Goal: Information Seeking & Learning: Find specific page/section

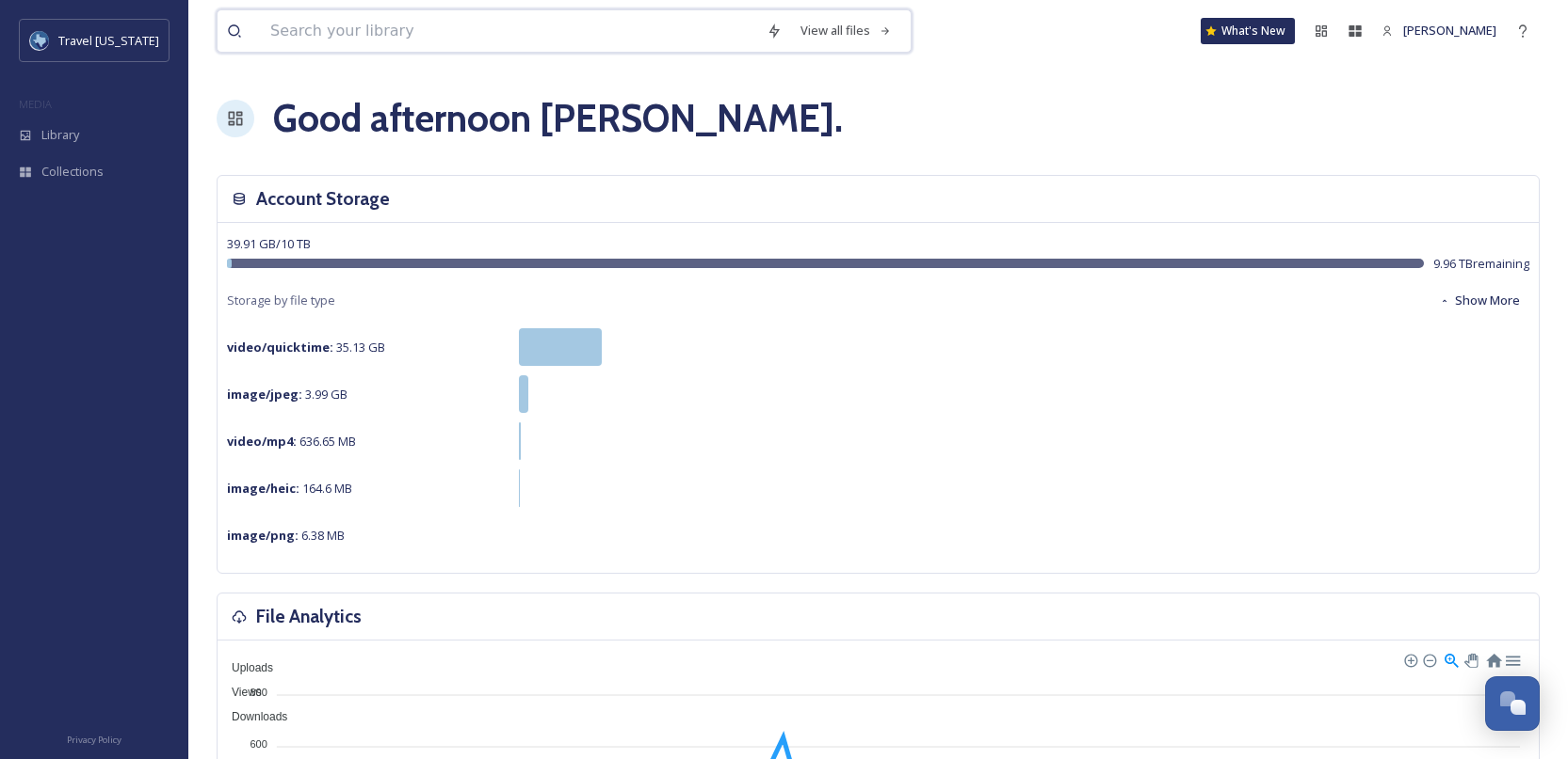
click at [568, 41] on input at bounding box center [509, 32] width 496 height 41
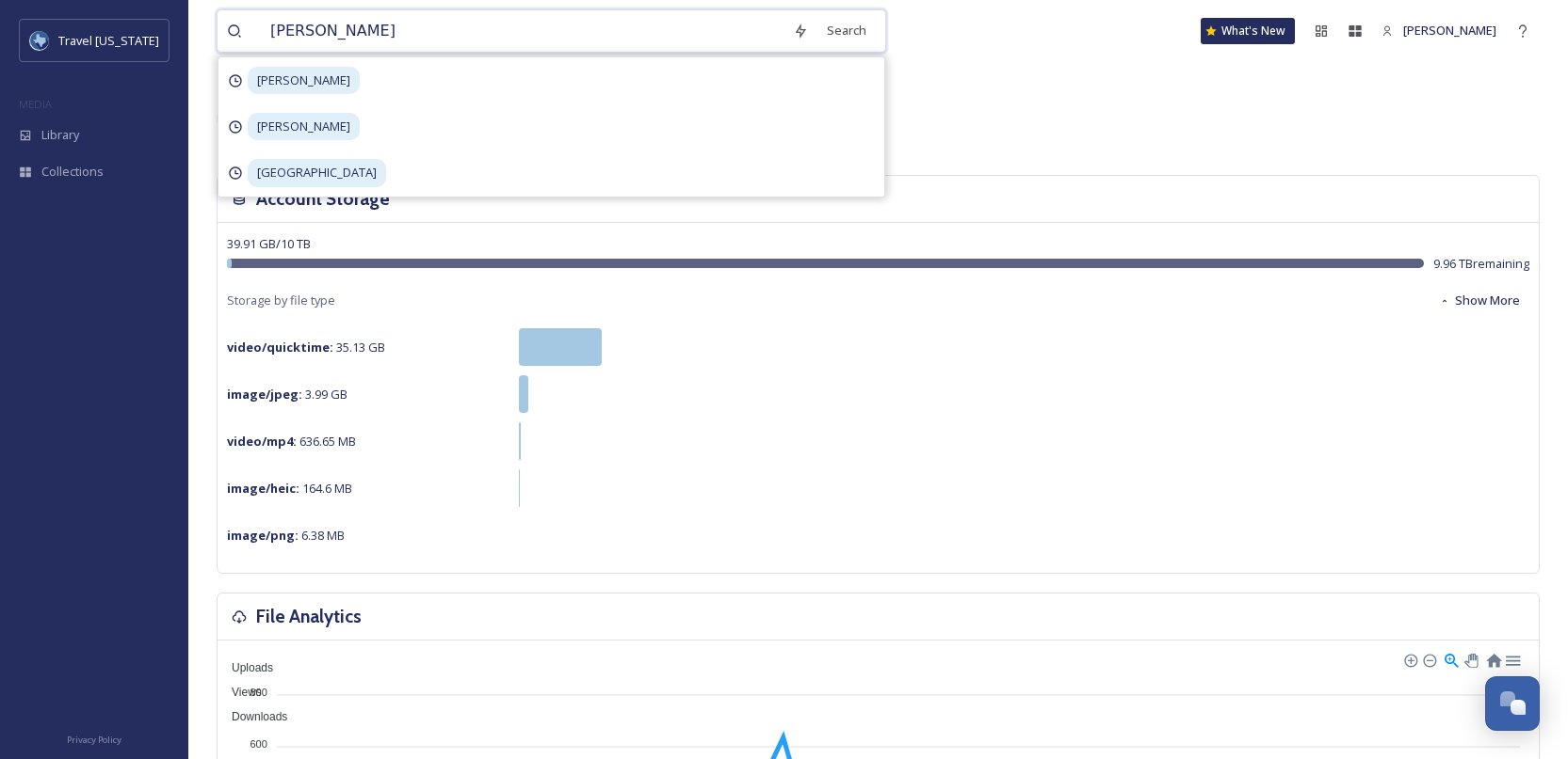
type input "[PERSON_NAME]"
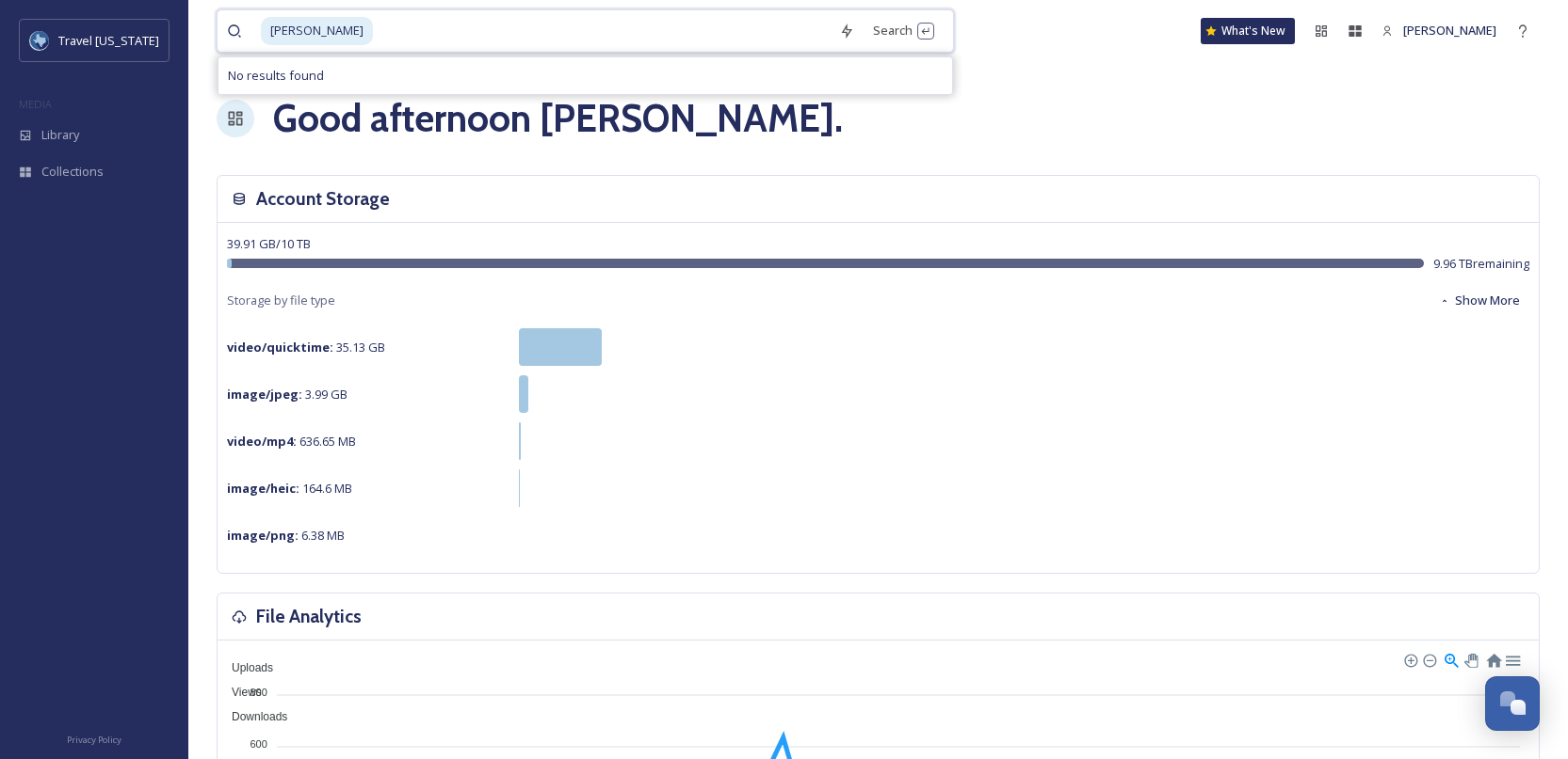
click at [307, 33] on span "[PERSON_NAME]" at bounding box center [317, 31] width 112 height 28
click at [671, 45] on input at bounding box center [602, 32] width 455 height 41
type input "p"
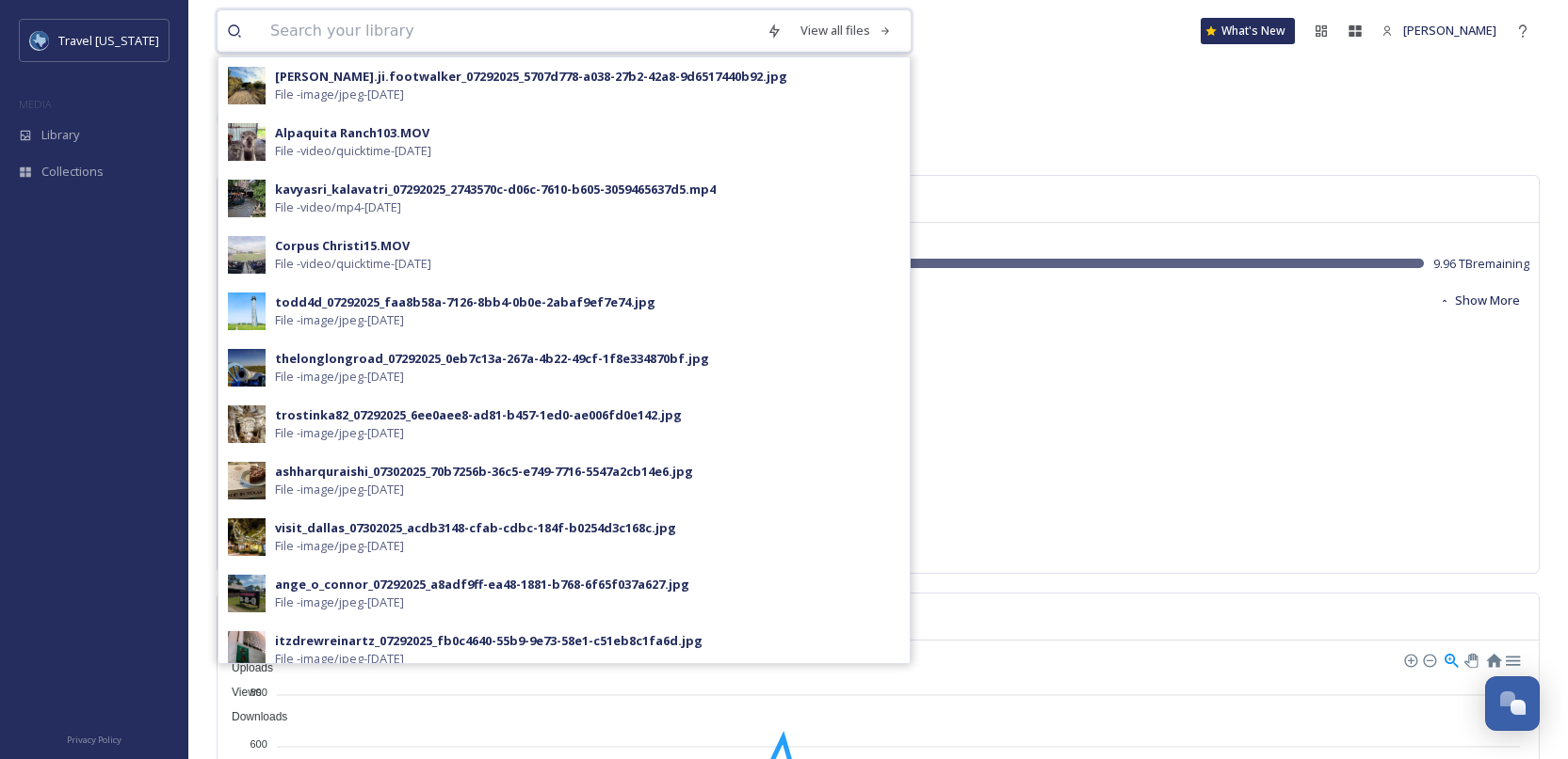
click at [472, 24] on input at bounding box center [509, 32] width 496 height 41
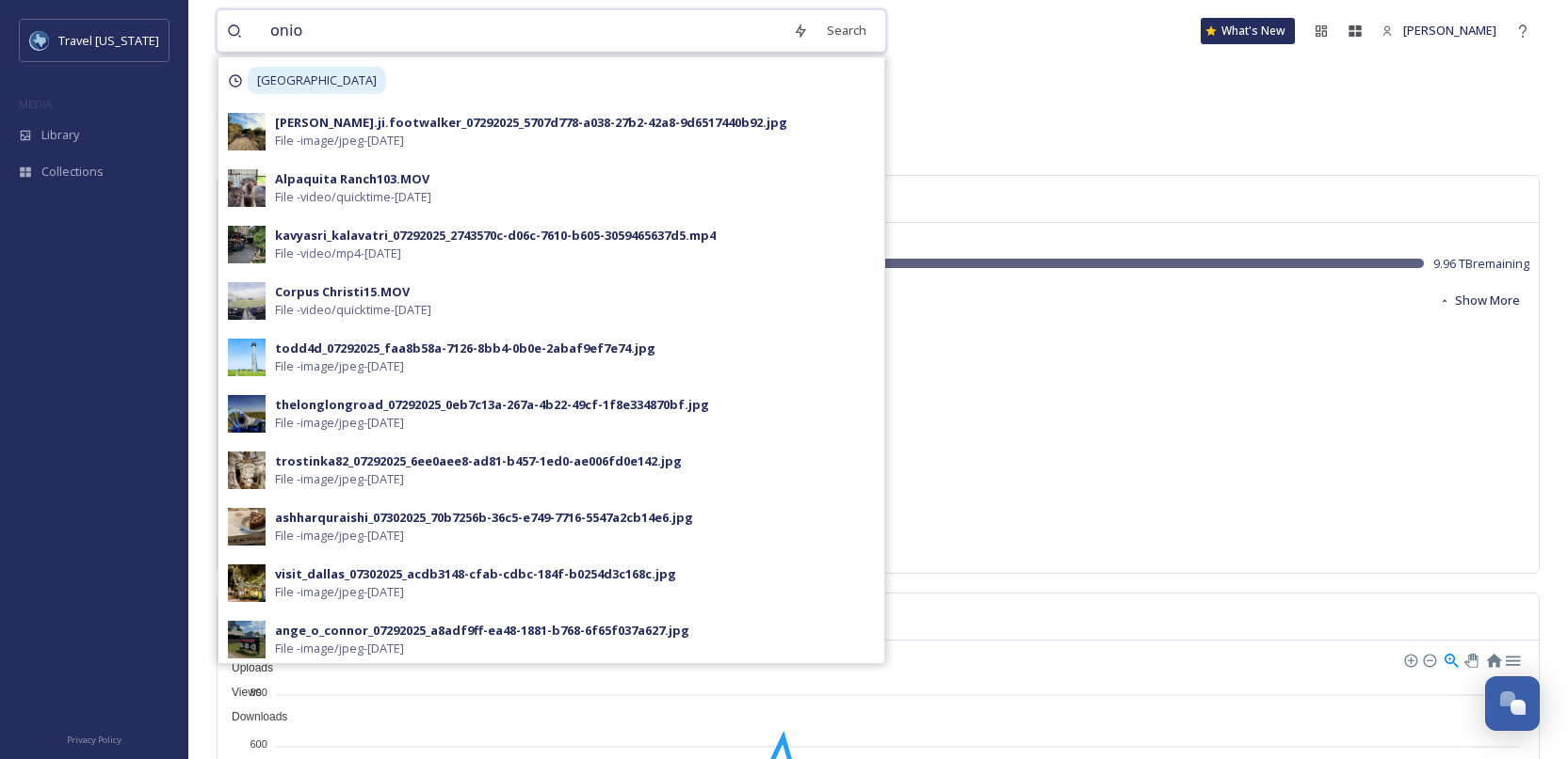
type input "onion"
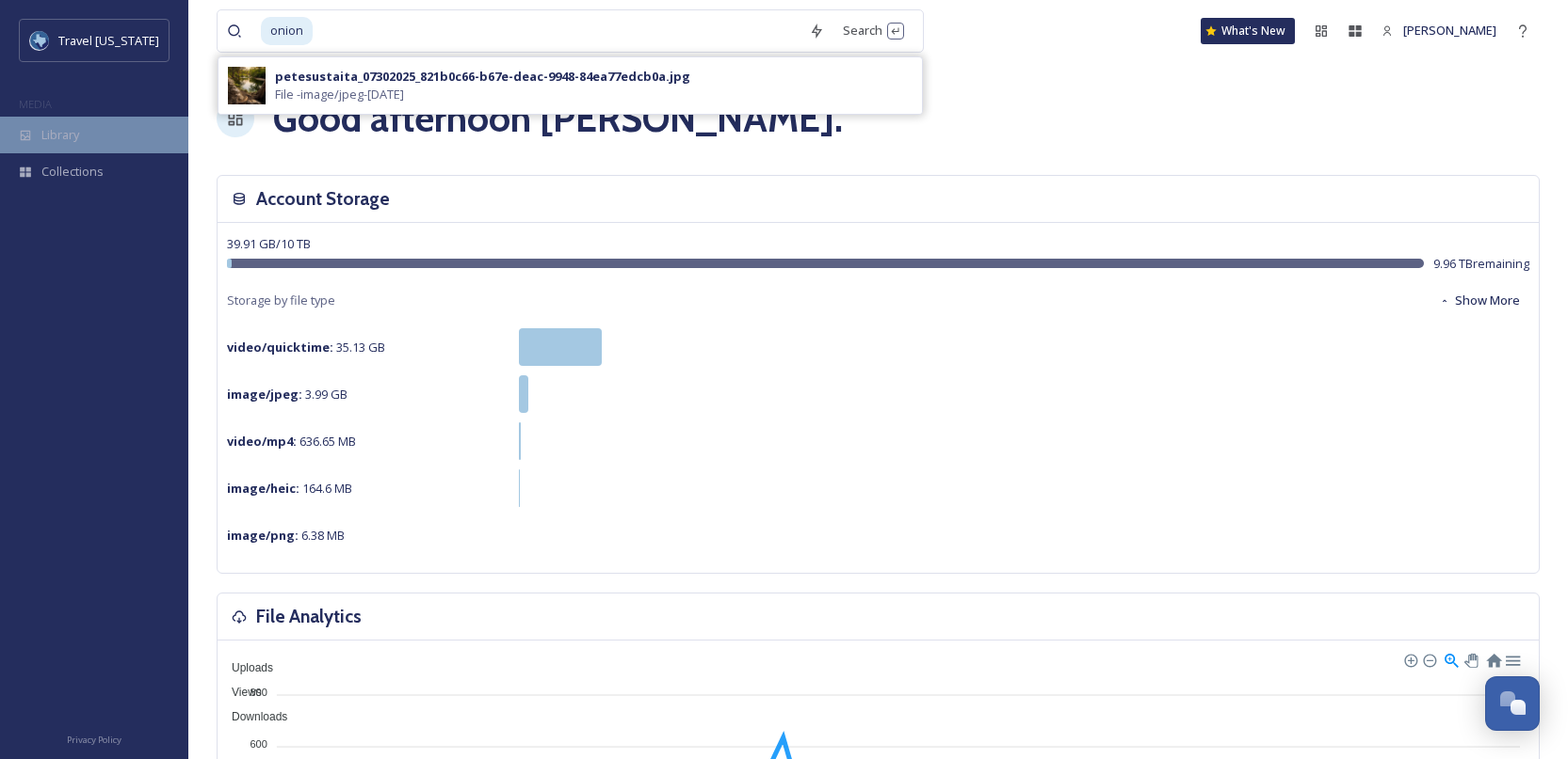
click at [72, 134] on span "Library" at bounding box center [60, 135] width 37 height 18
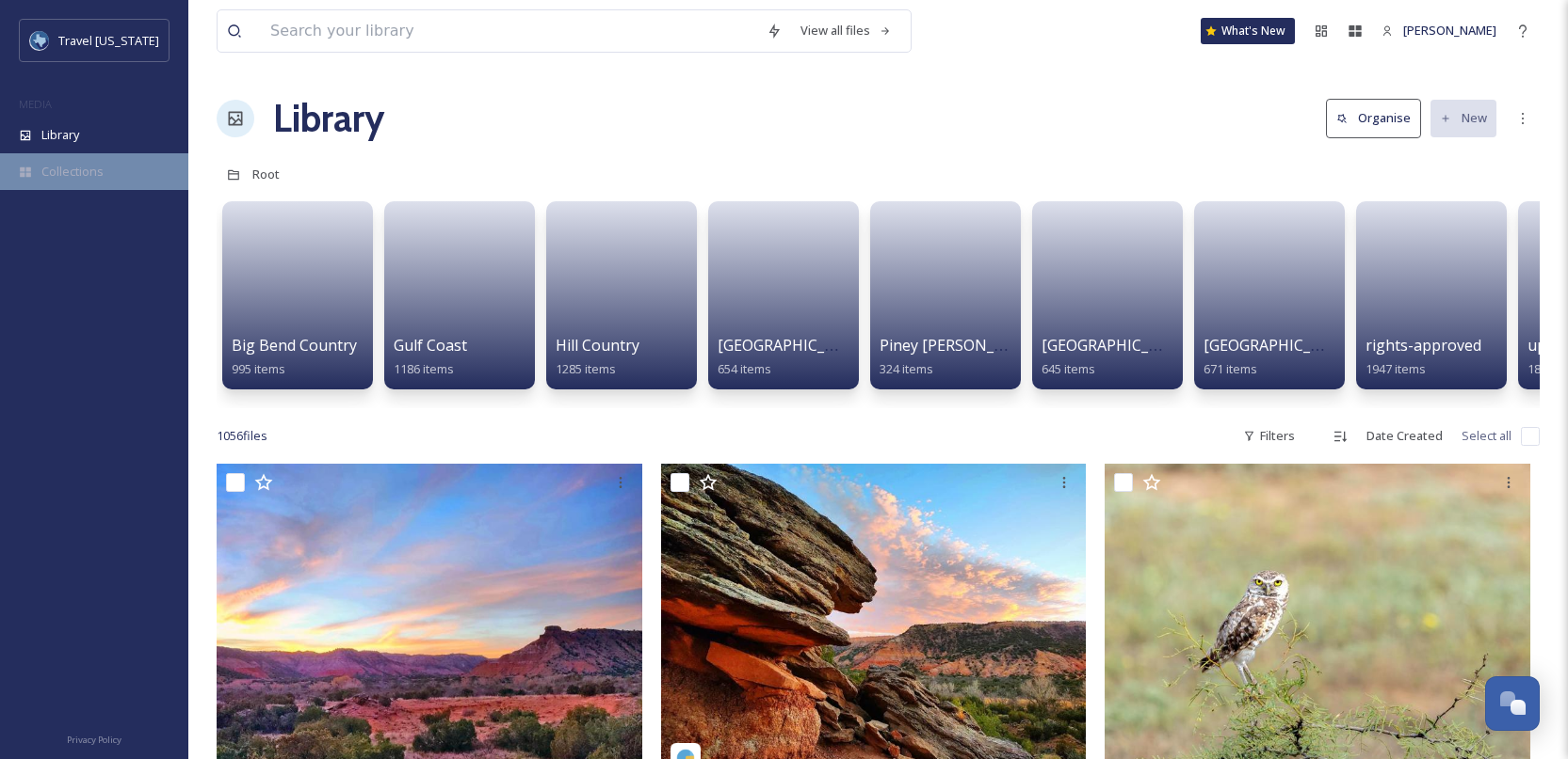
click at [75, 181] on div "Collections" at bounding box center [94, 171] width 188 height 36
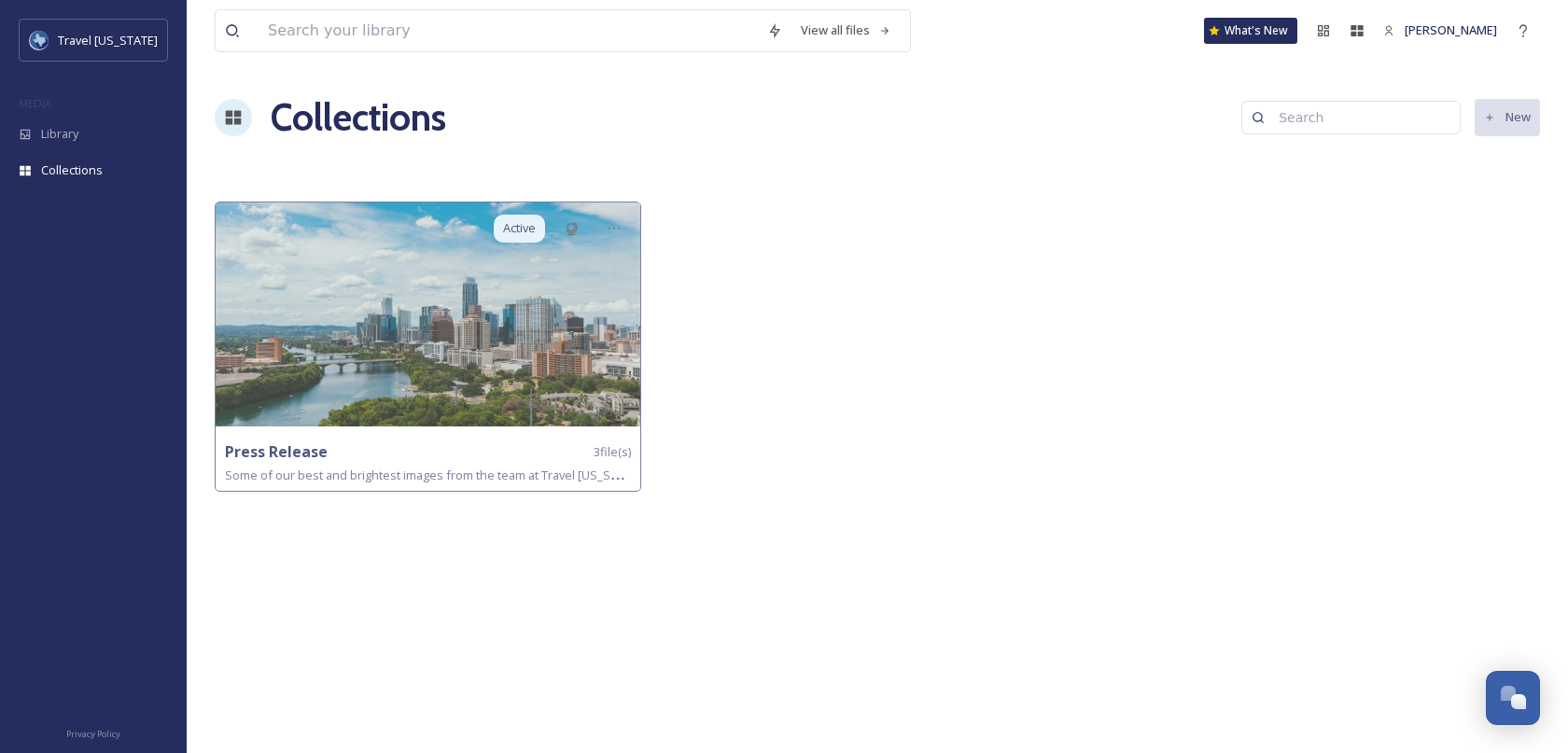
click at [74, 79] on div "Travel [US_STATE] MEDIA Library Collections" at bounding box center [93, 117] width 186 height 198
click at [52, 104] on div "MEDIA" at bounding box center [93, 104] width 186 height 24
click at [99, 165] on span "Collections" at bounding box center [71, 170] width 62 height 18
click at [72, 127] on span "Library" at bounding box center [60, 134] width 37 height 18
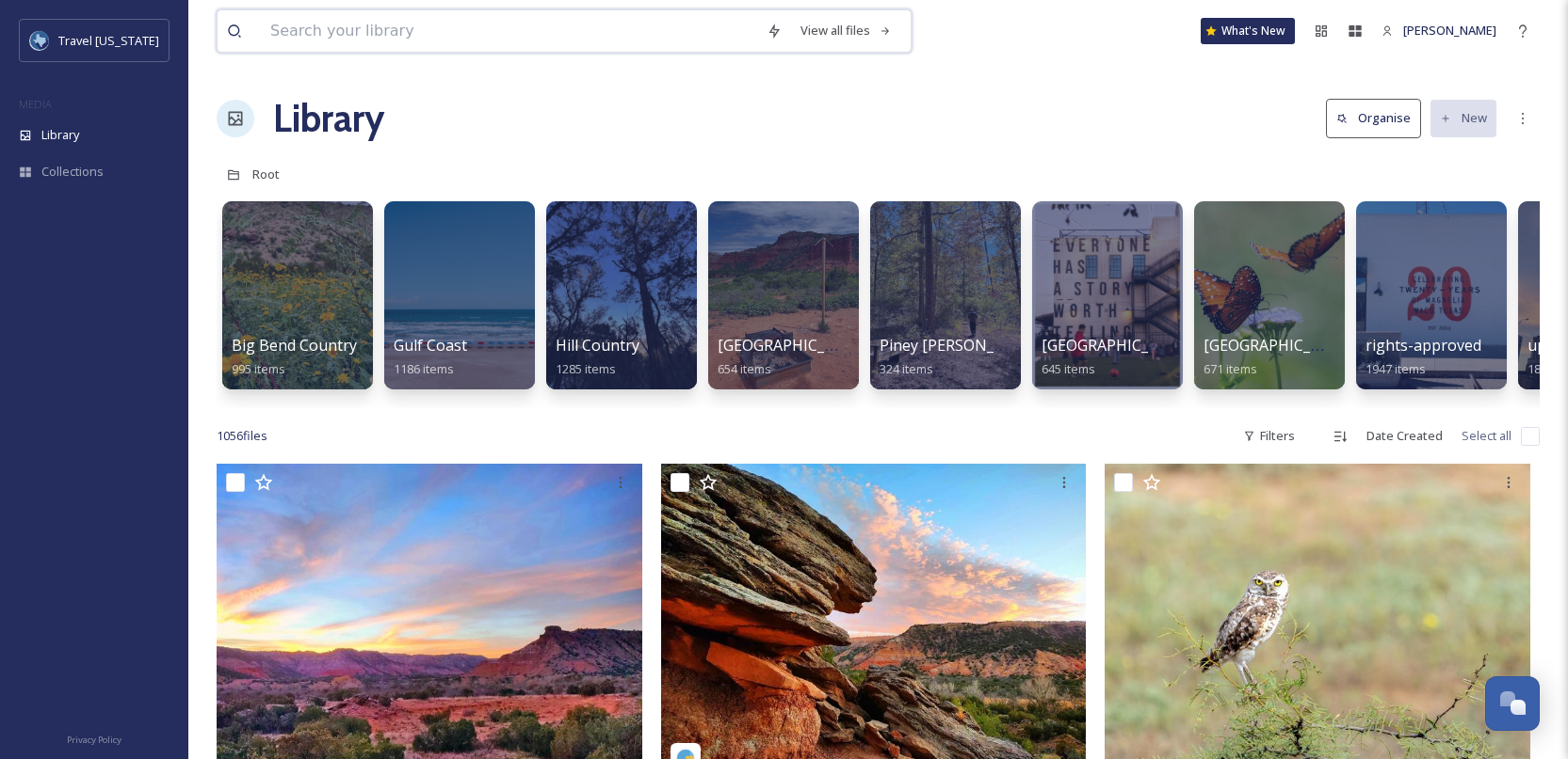
click at [457, 23] on input at bounding box center [509, 32] width 496 height 41
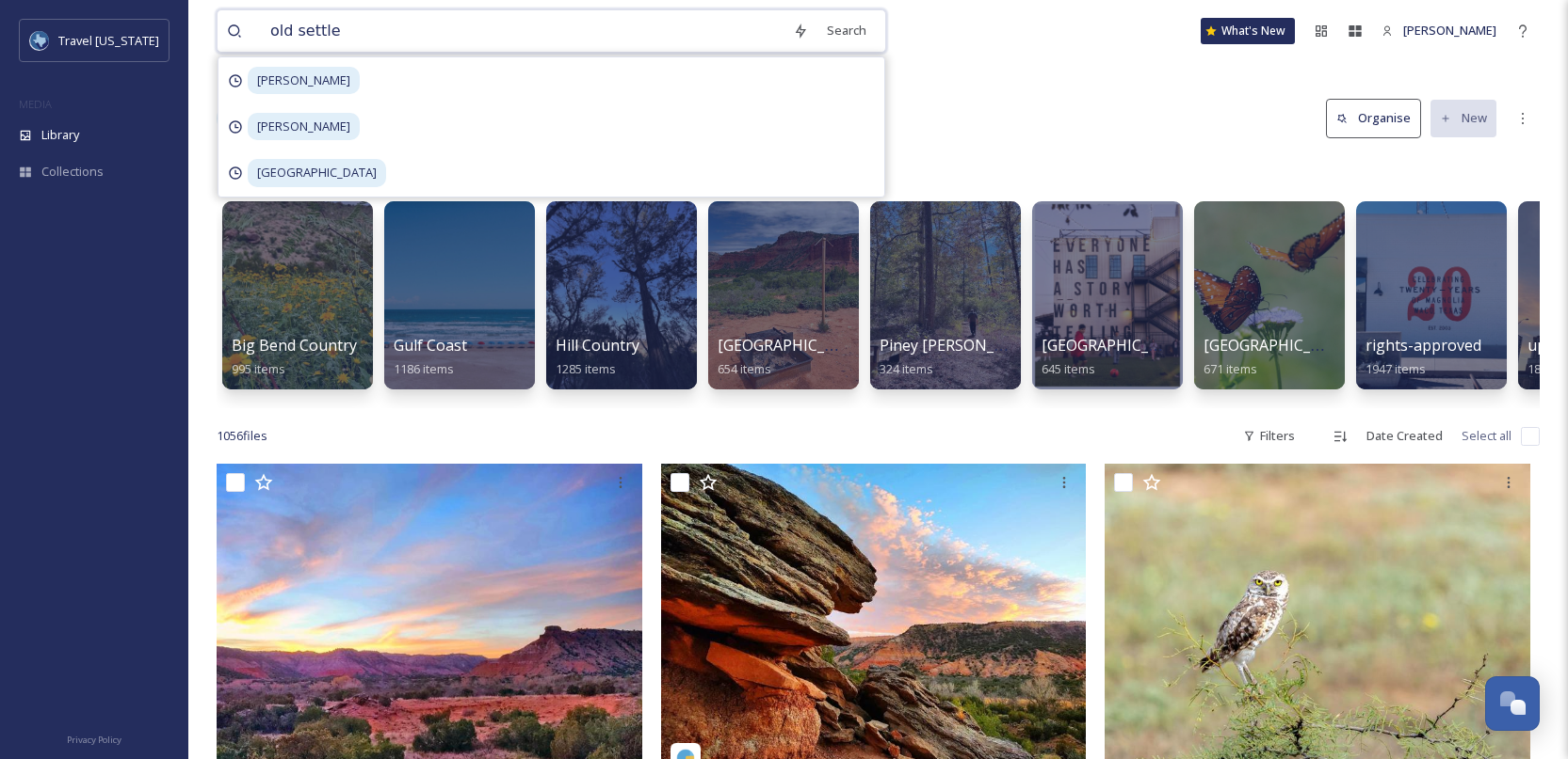
type input "old settler"
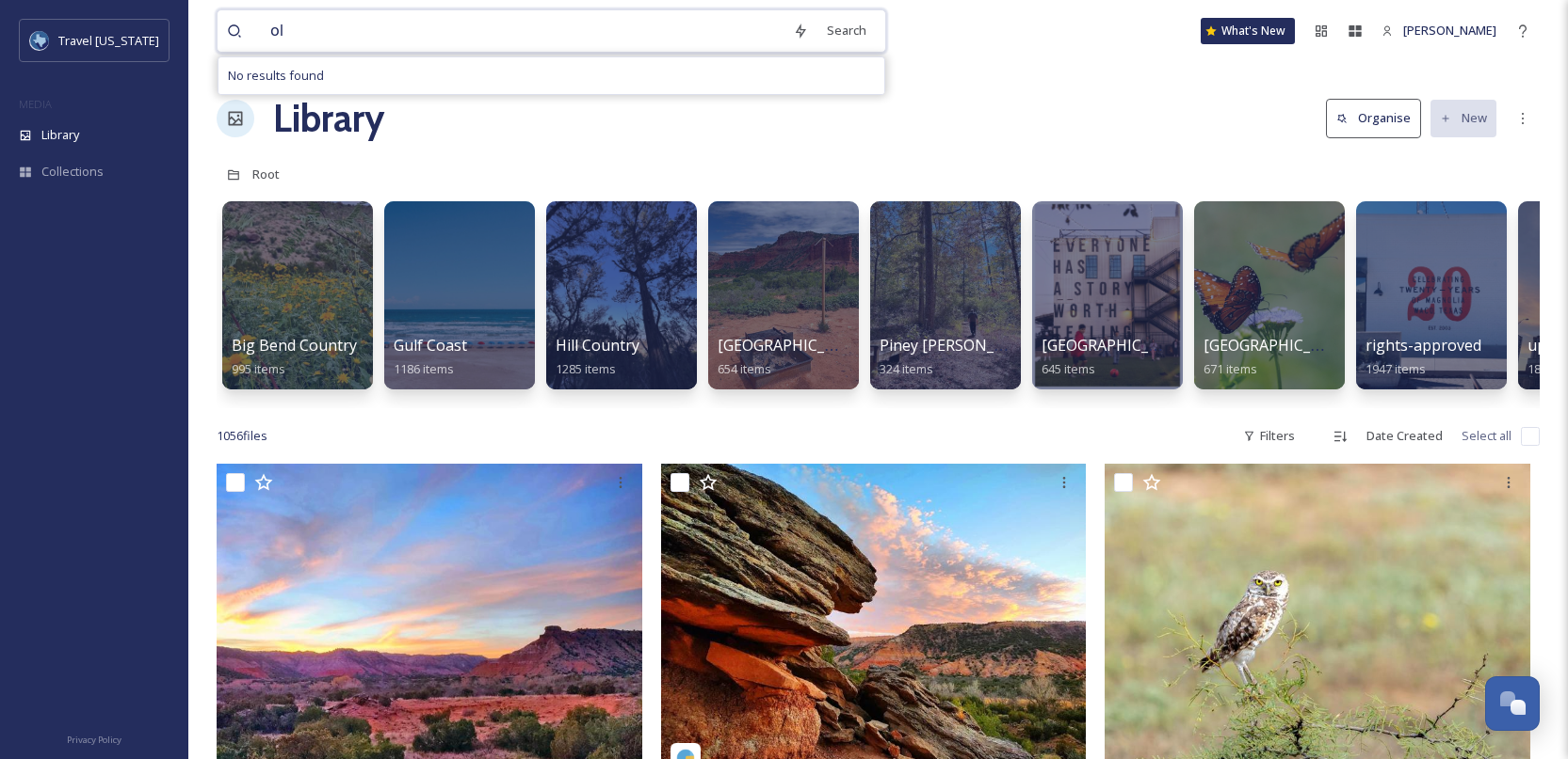
type input "o"
click at [1034, 97] on div "Library Organise New" at bounding box center [878, 118] width 1323 height 56
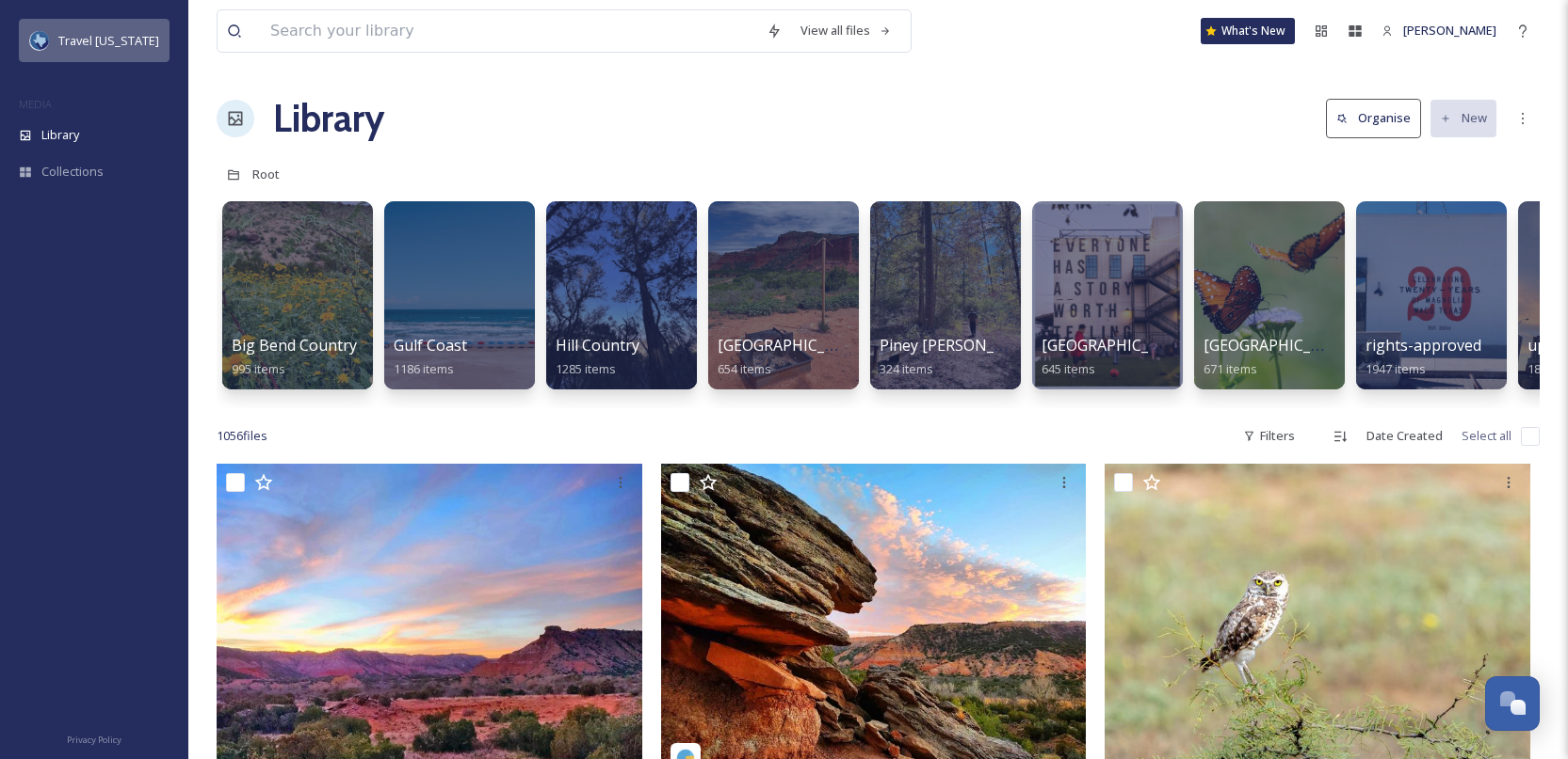
click at [121, 46] on span "Travel [US_STATE]" at bounding box center [108, 40] width 100 height 17
click at [848, 38] on div "View all files" at bounding box center [846, 30] width 110 height 36
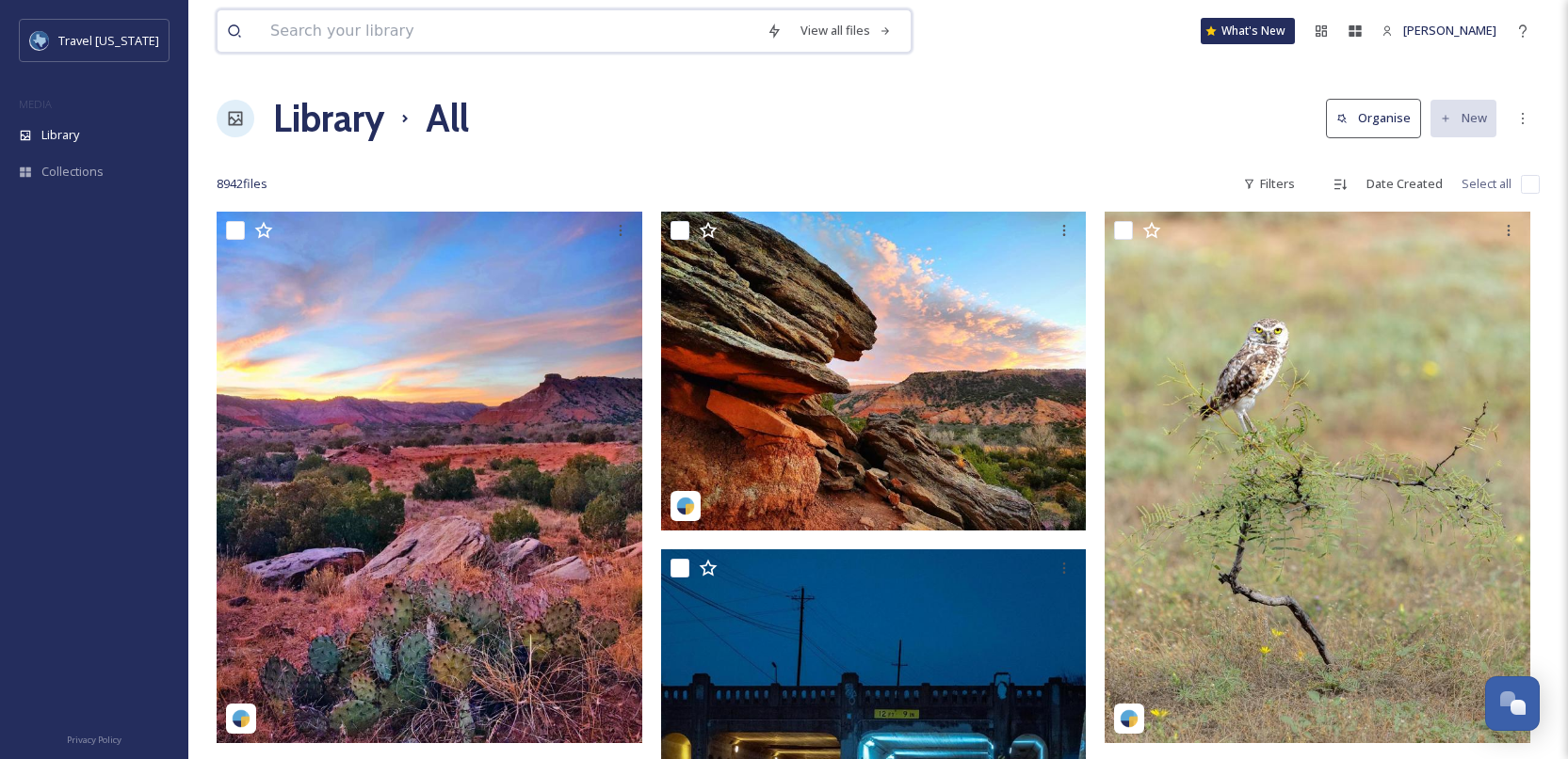
click at [457, 32] on input at bounding box center [509, 32] width 496 height 41
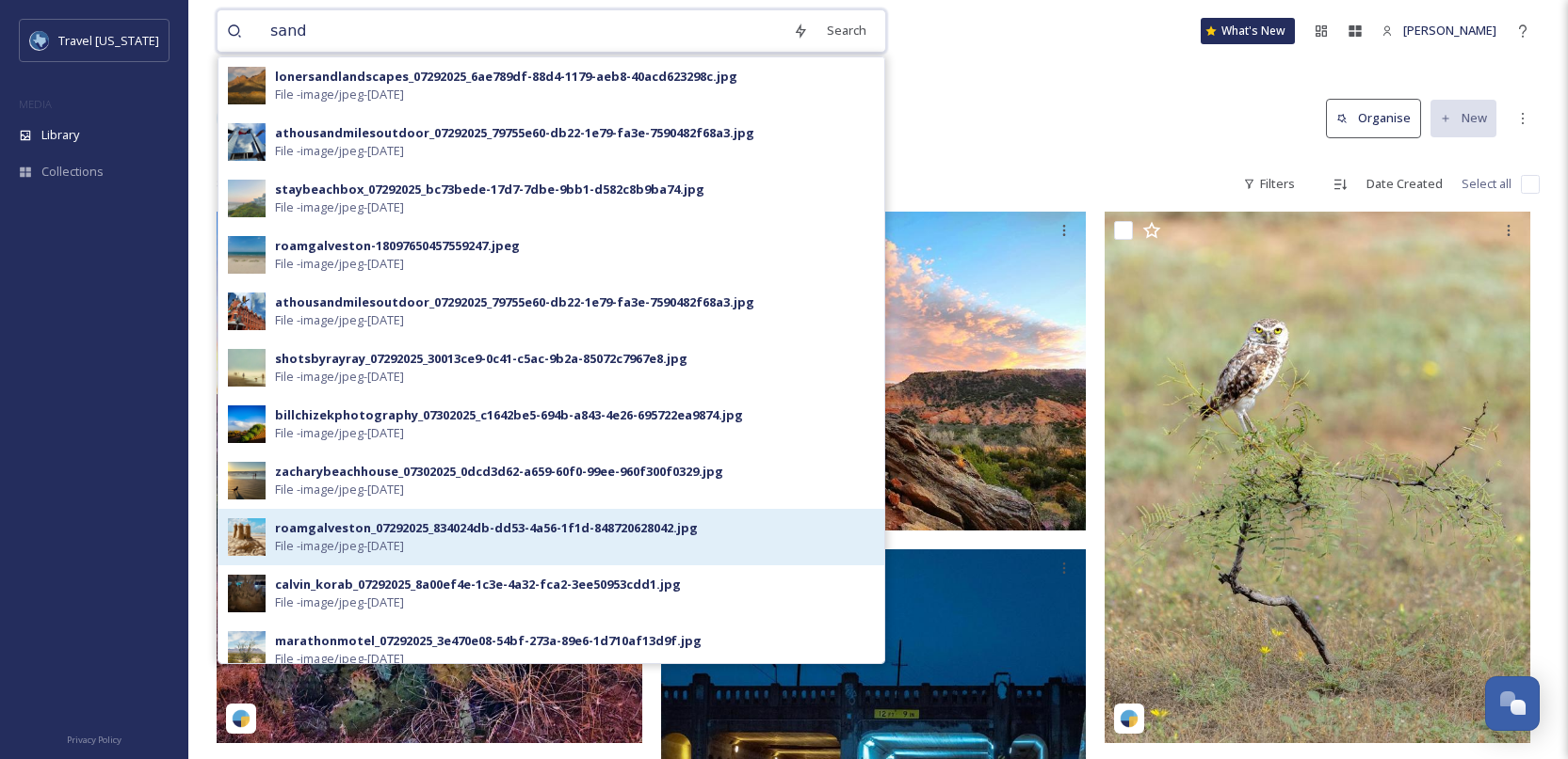
type input "sand"
click at [349, 524] on div "roamgalveston_07292025_834024db-dd53-4a56-1f1d-848720628042.jpg" at bounding box center [486, 529] width 423 height 18
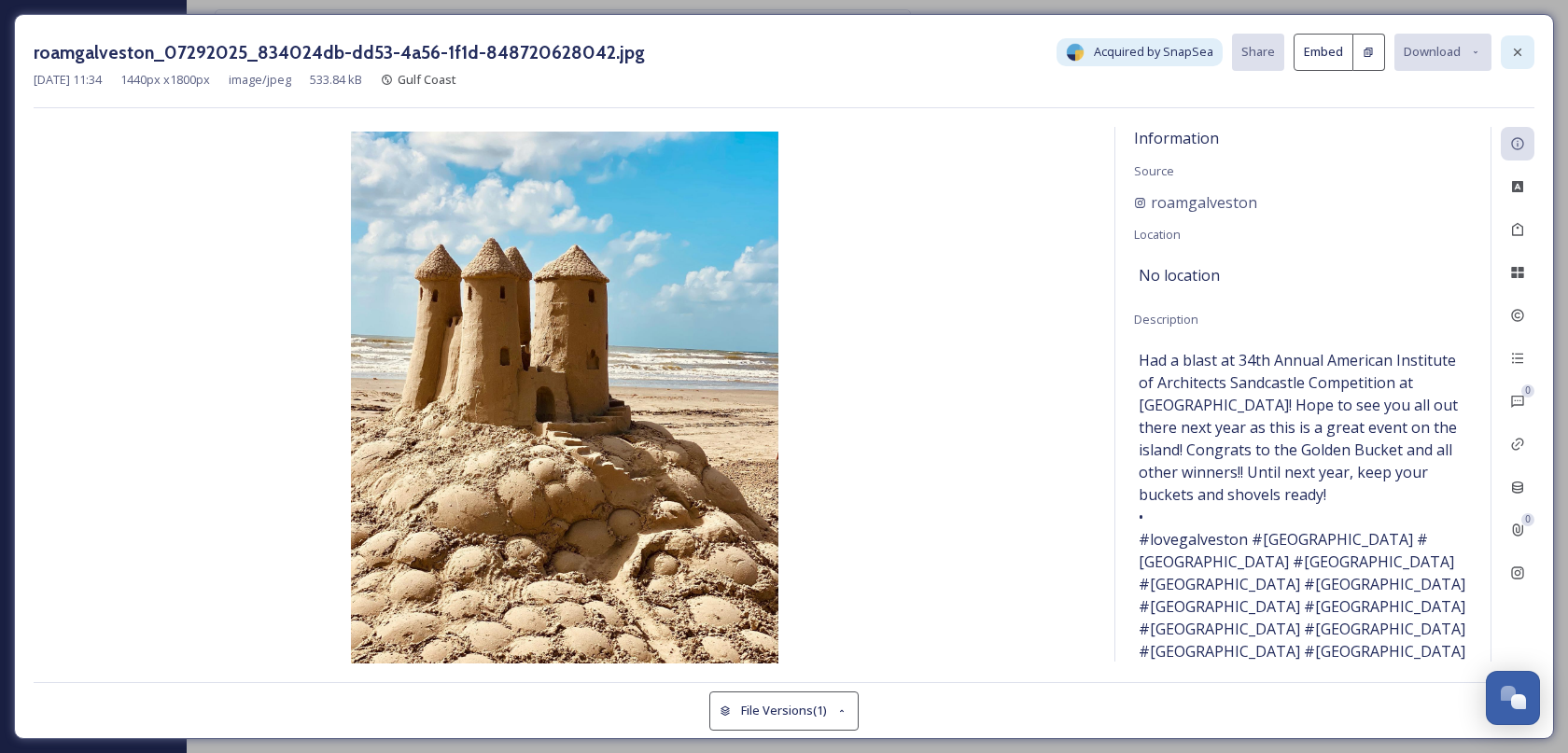
click at [1524, 48] on icon at bounding box center [1517, 52] width 15 height 15
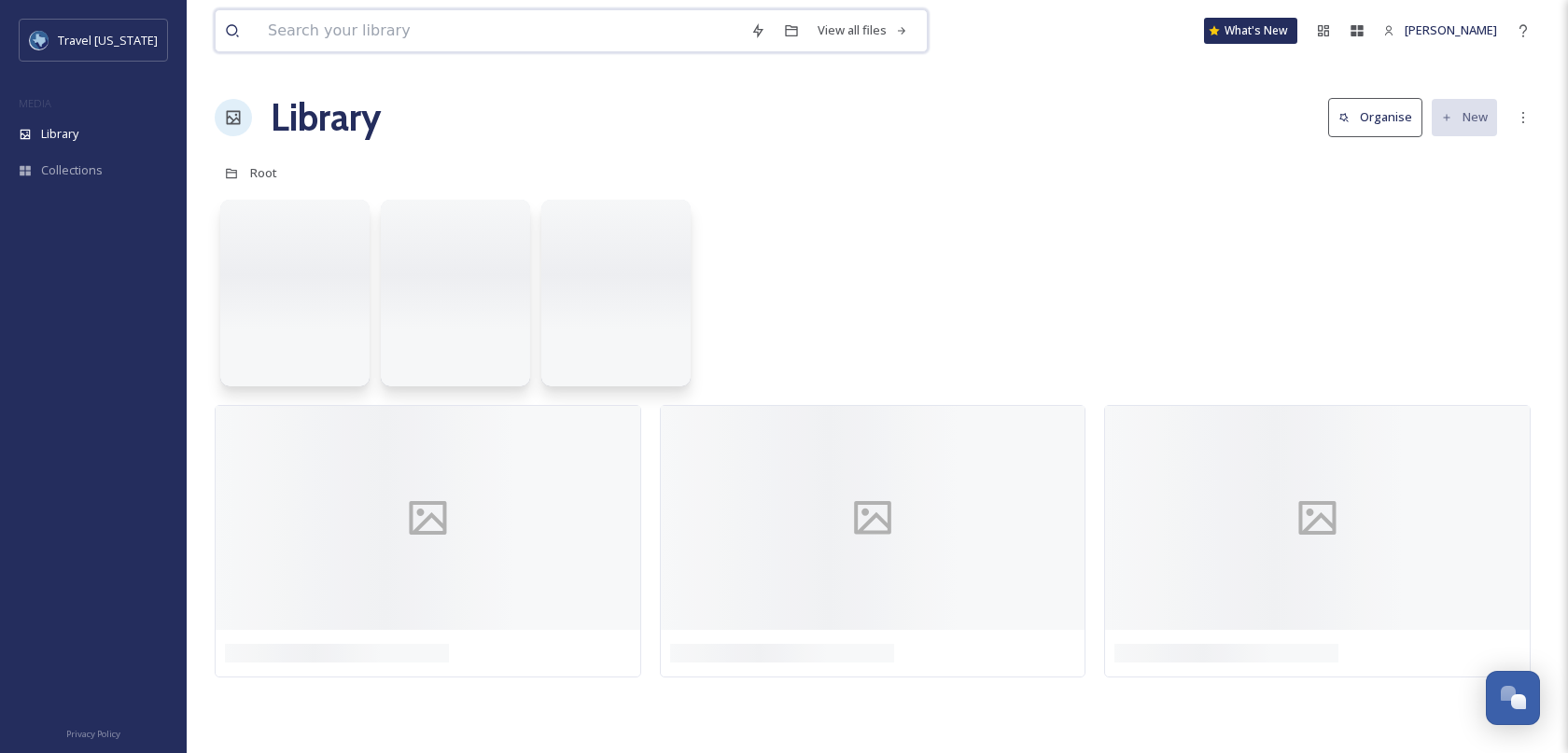
click at [371, 22] on input at bounding box center [500, 31] width 482 height 41
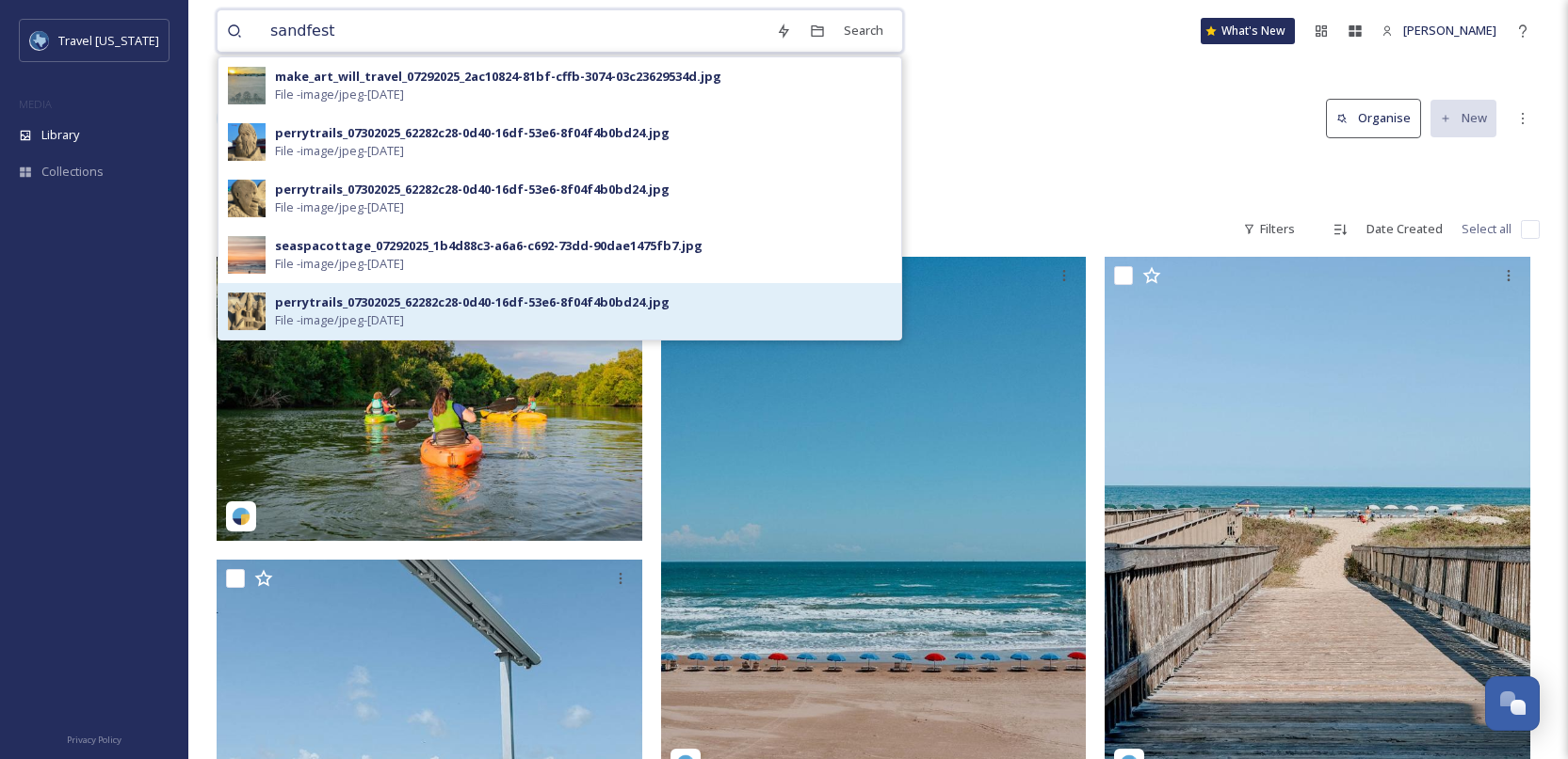
type input "sandfest"
click at [250, 307] on img at bounding box center [246, 311] width 37 height 37
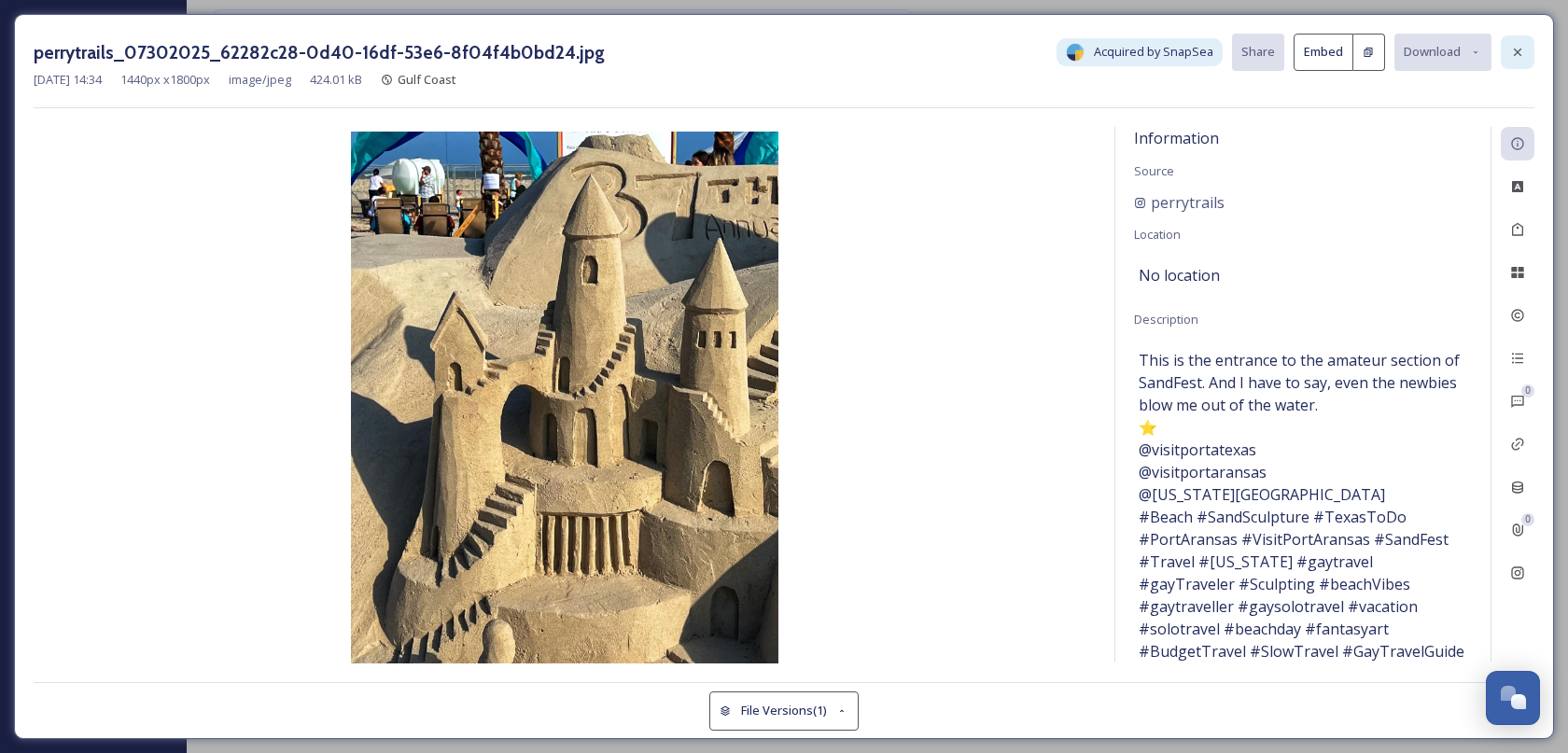
click at [1522, 51] on icon at bounding box center [1517, 52] width 15 height 15
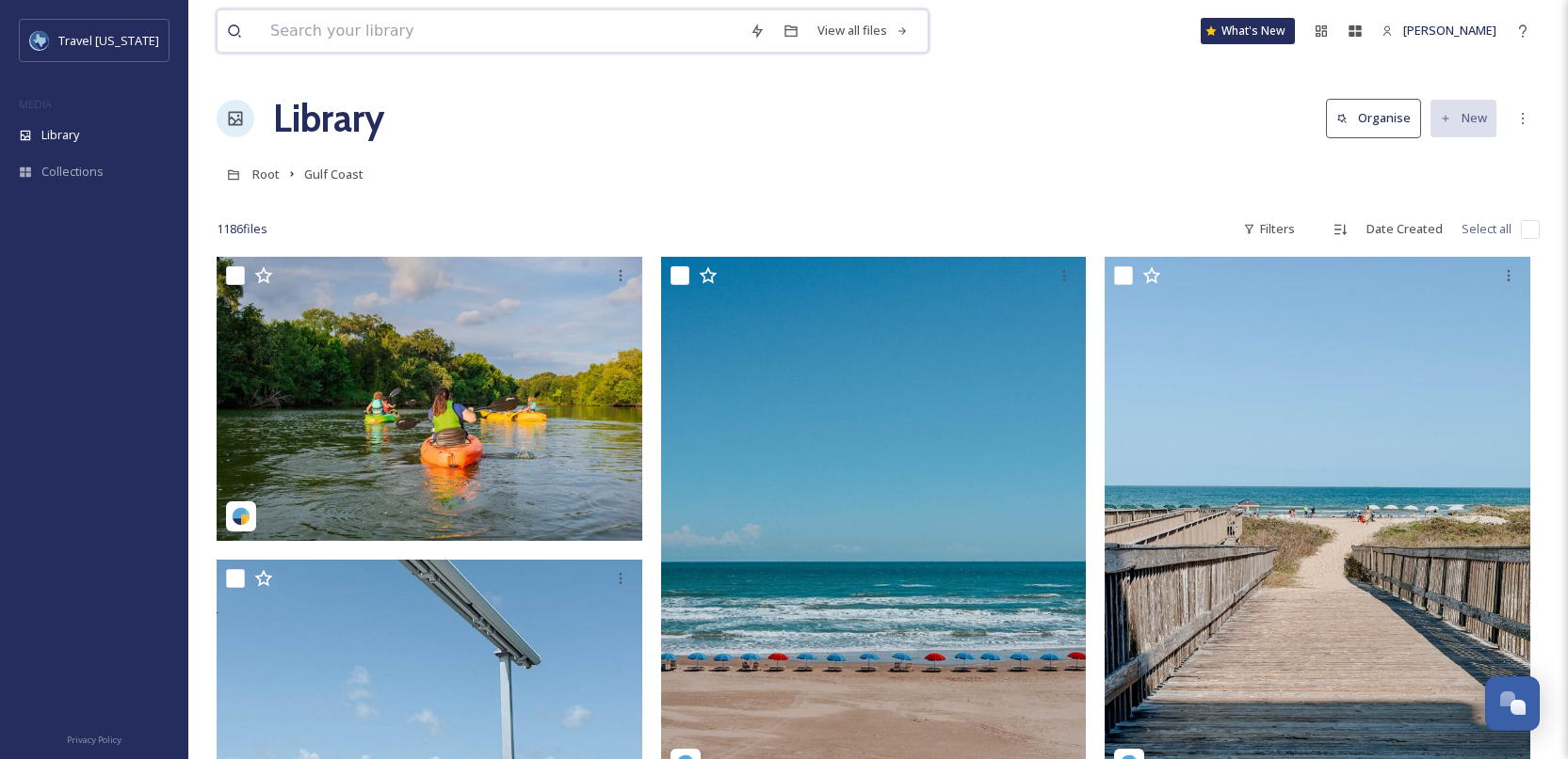
click at [403, 35] on input at bounding box center [500, 32] width 480 height 41
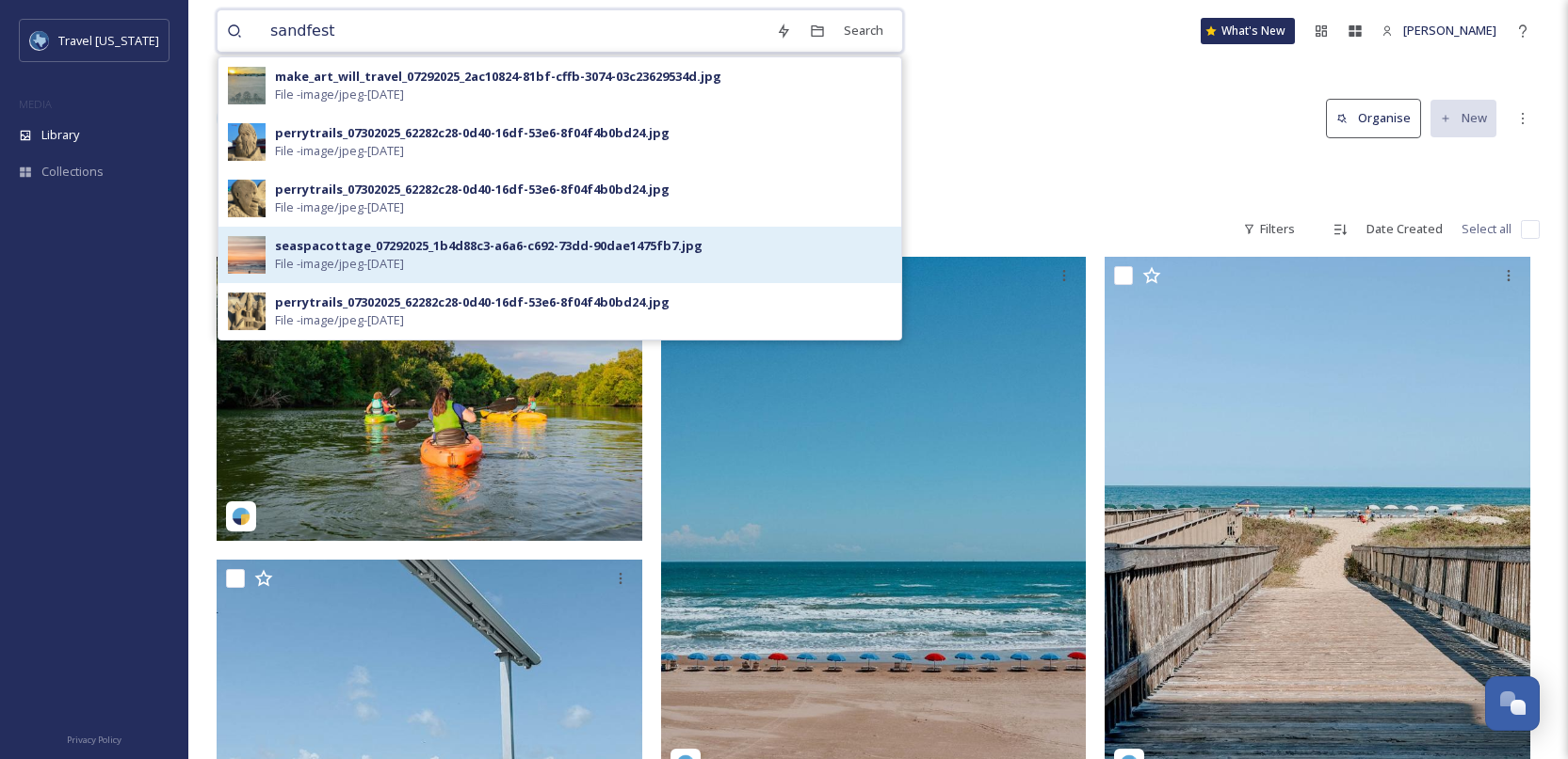
type input "sandfest"
click at [371, 253] on div "seaspacottage_07292025_1b4d88c3-a6a6-c692-73dd-90dae1475fb7.jpg" at bounding box center [489, 246] width 427 height 18
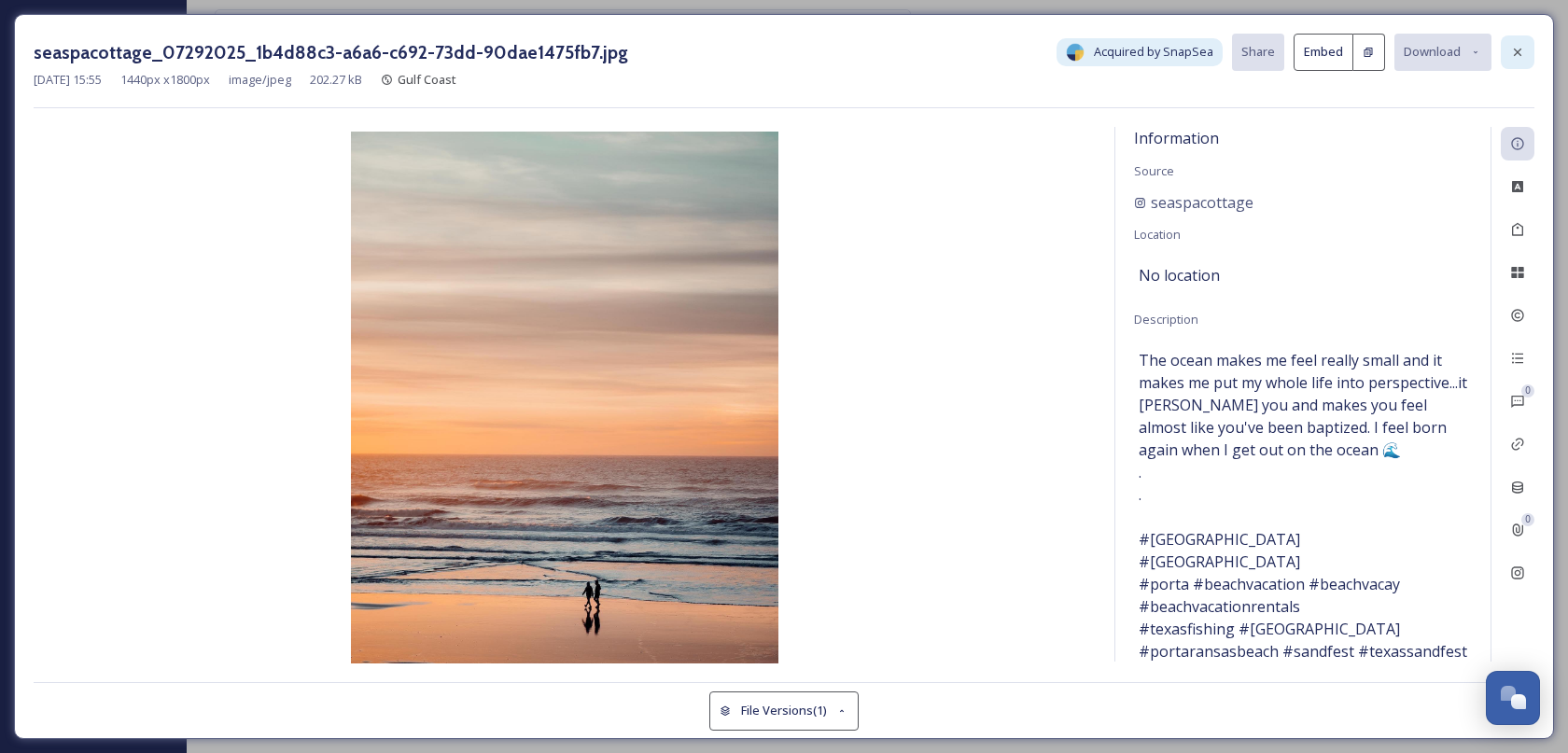
click at [1515, 45] on icon at bounding box center [1517, 52] width 15 height 15
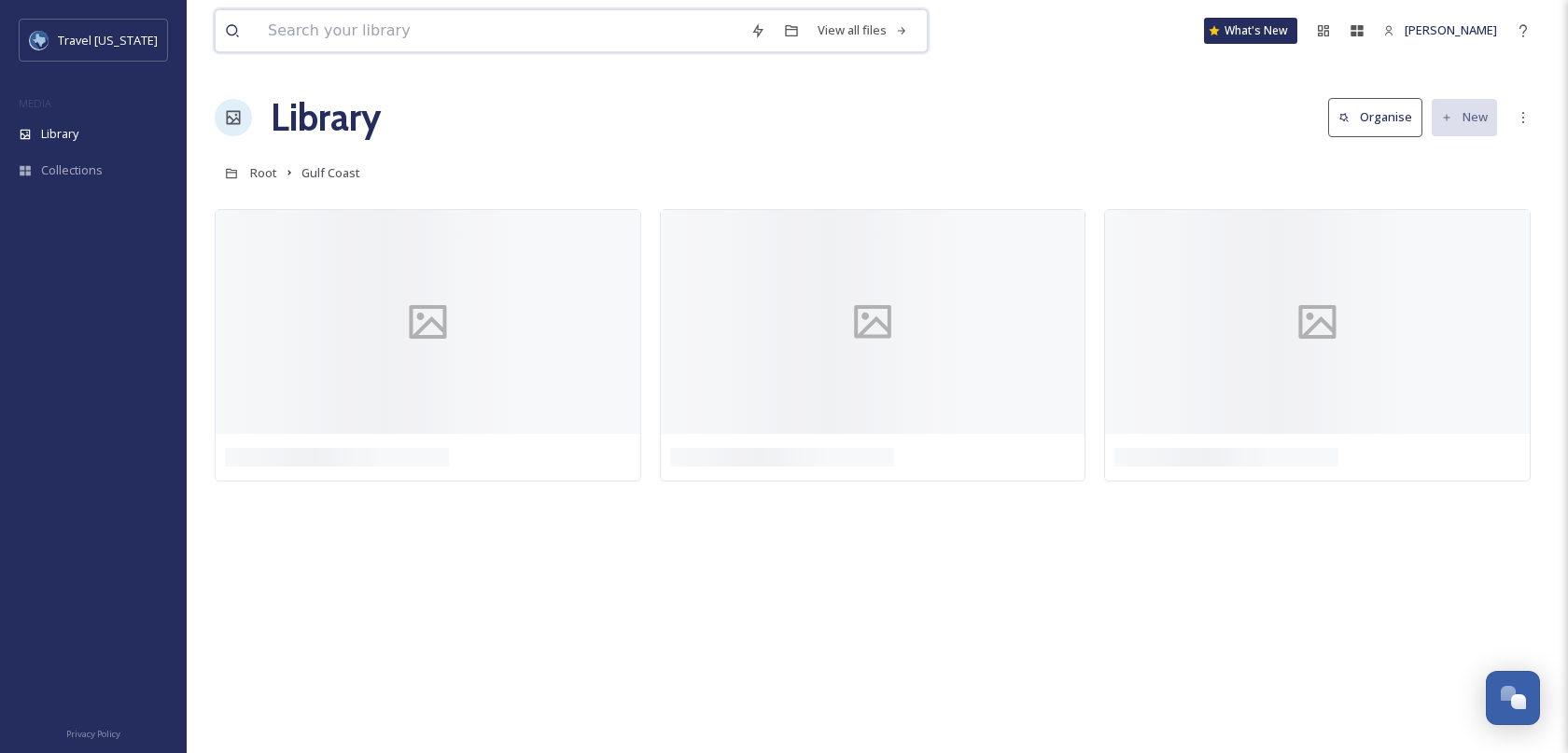
click at [405, 24] on input at bounding box center [500, 31] width 482 height 41
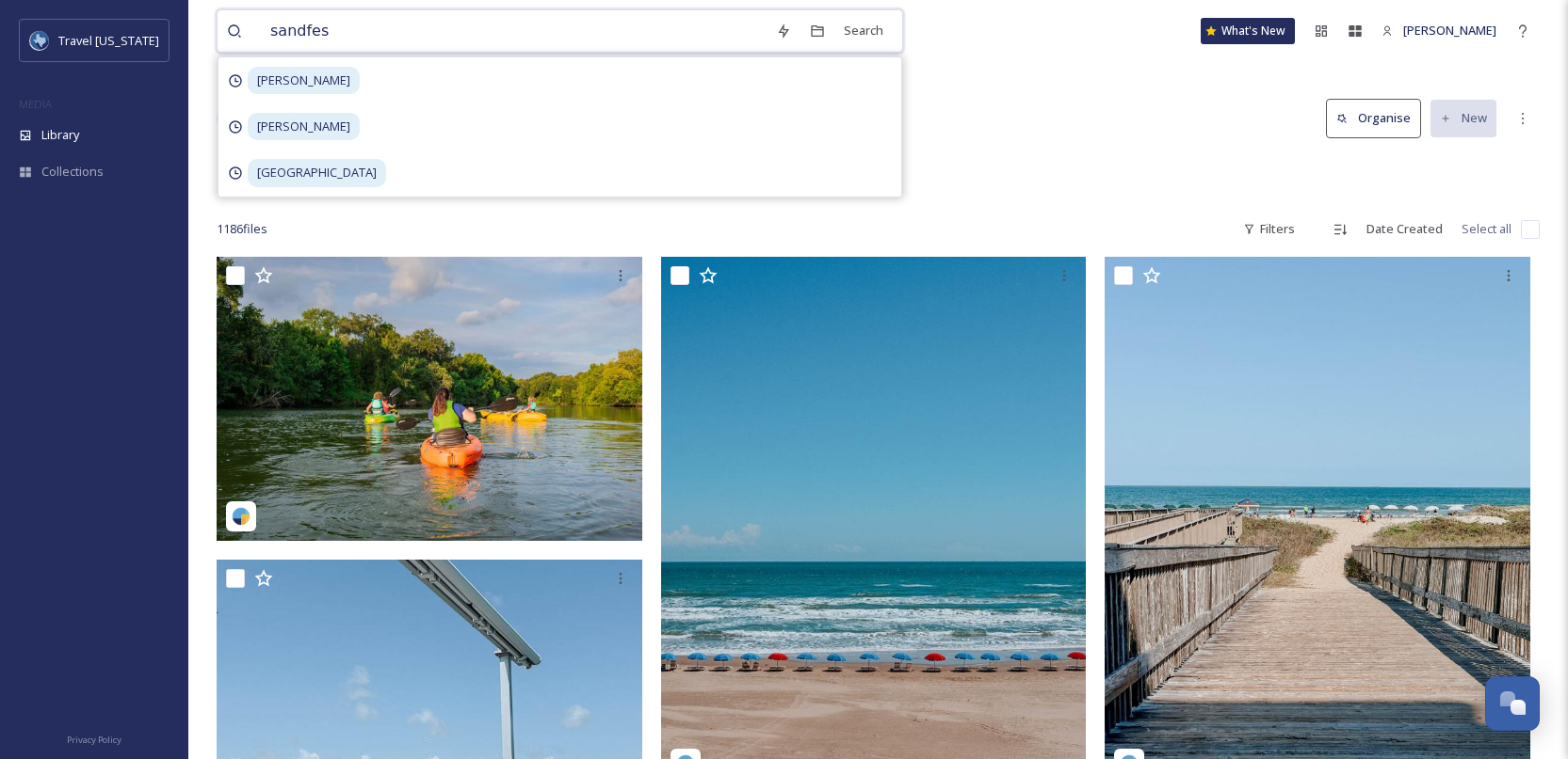
type input "sandfest"
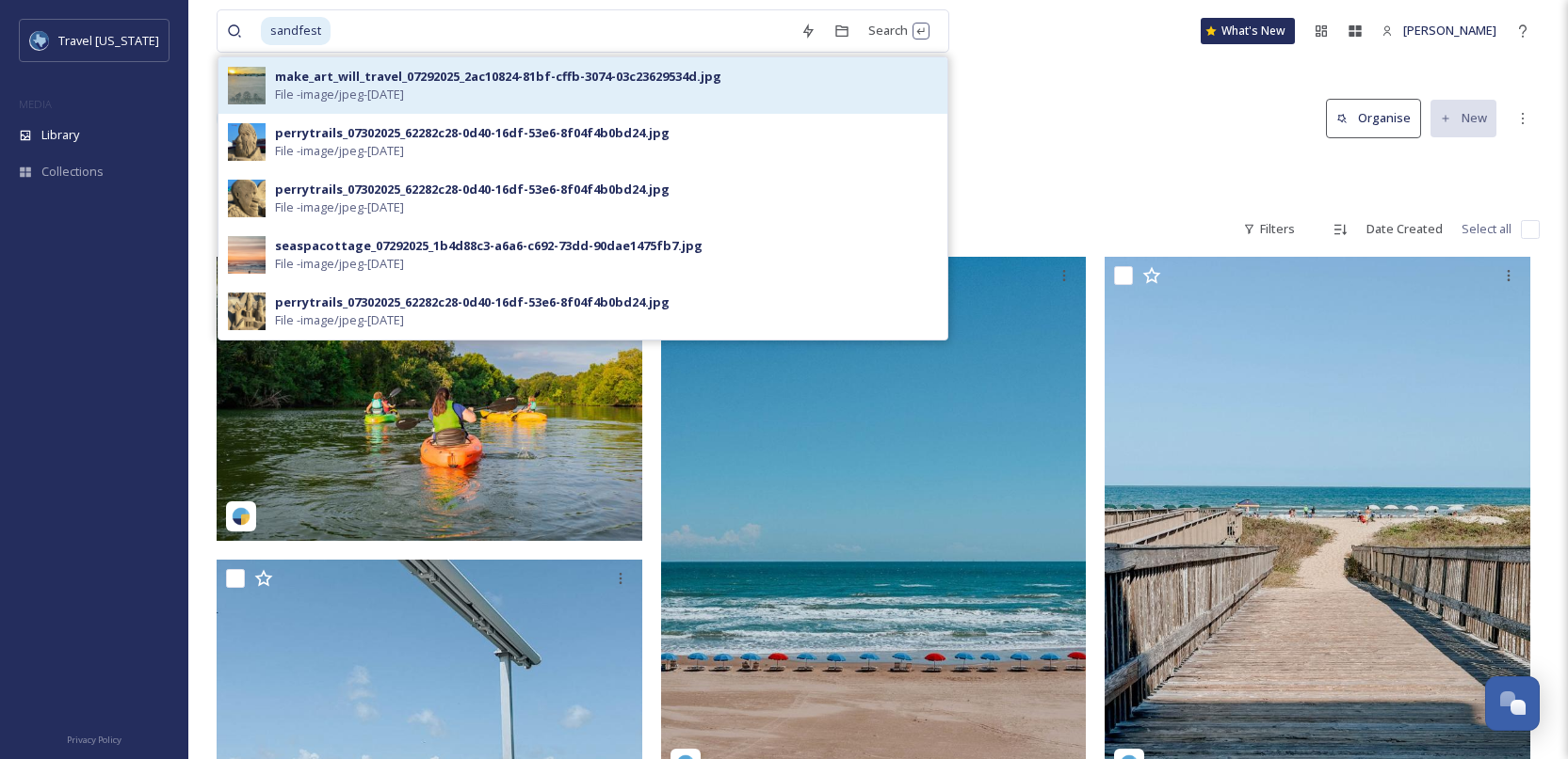
click at [444, 84] on div "make_art_will_travel_07292025_2ac10824-81bf-cffb-3074-03c23629534d.jpg" at bounding box center [497, 77] width 446 height 18
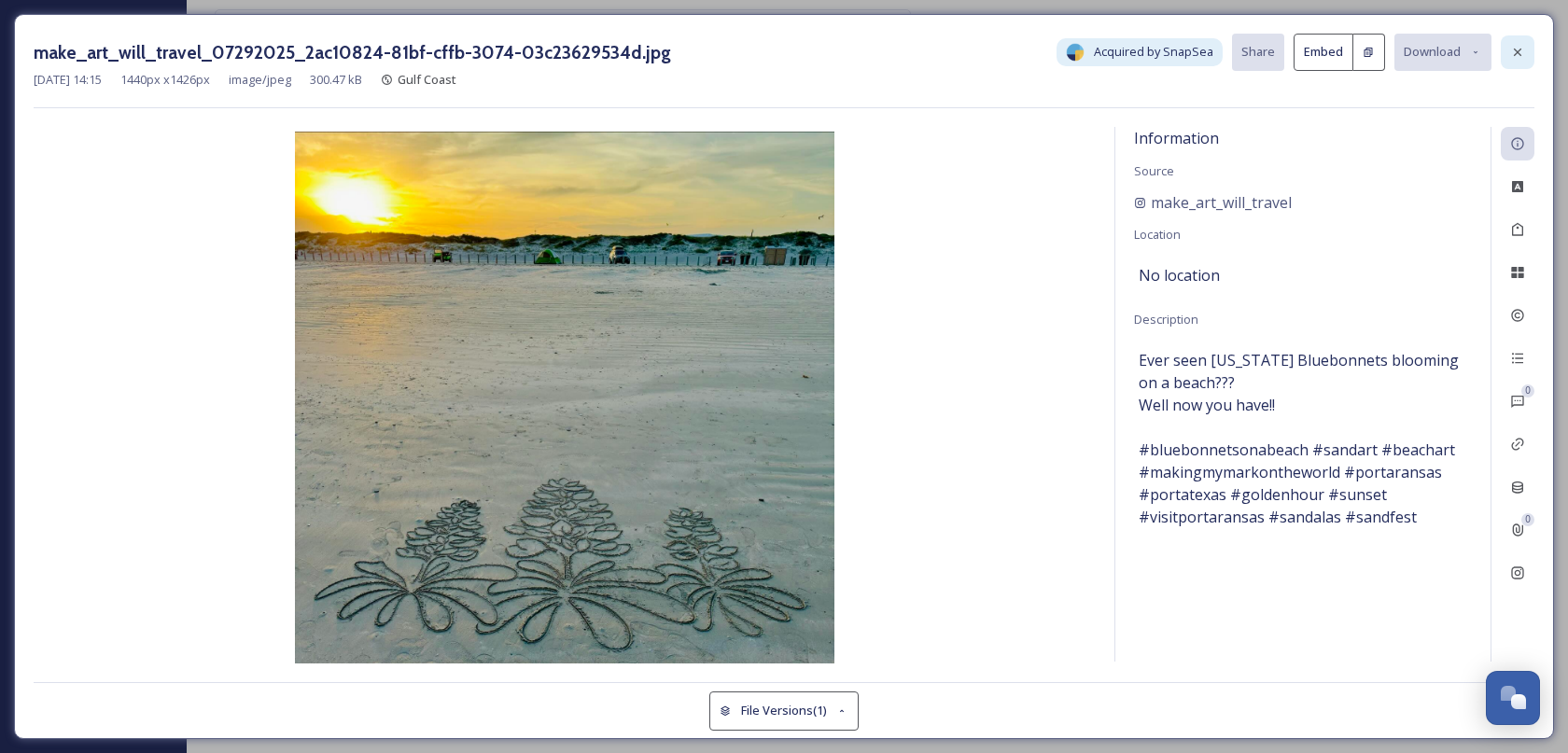
click at [1524, 48] on icon at bounding box center [1517, 52] width 15 height 15
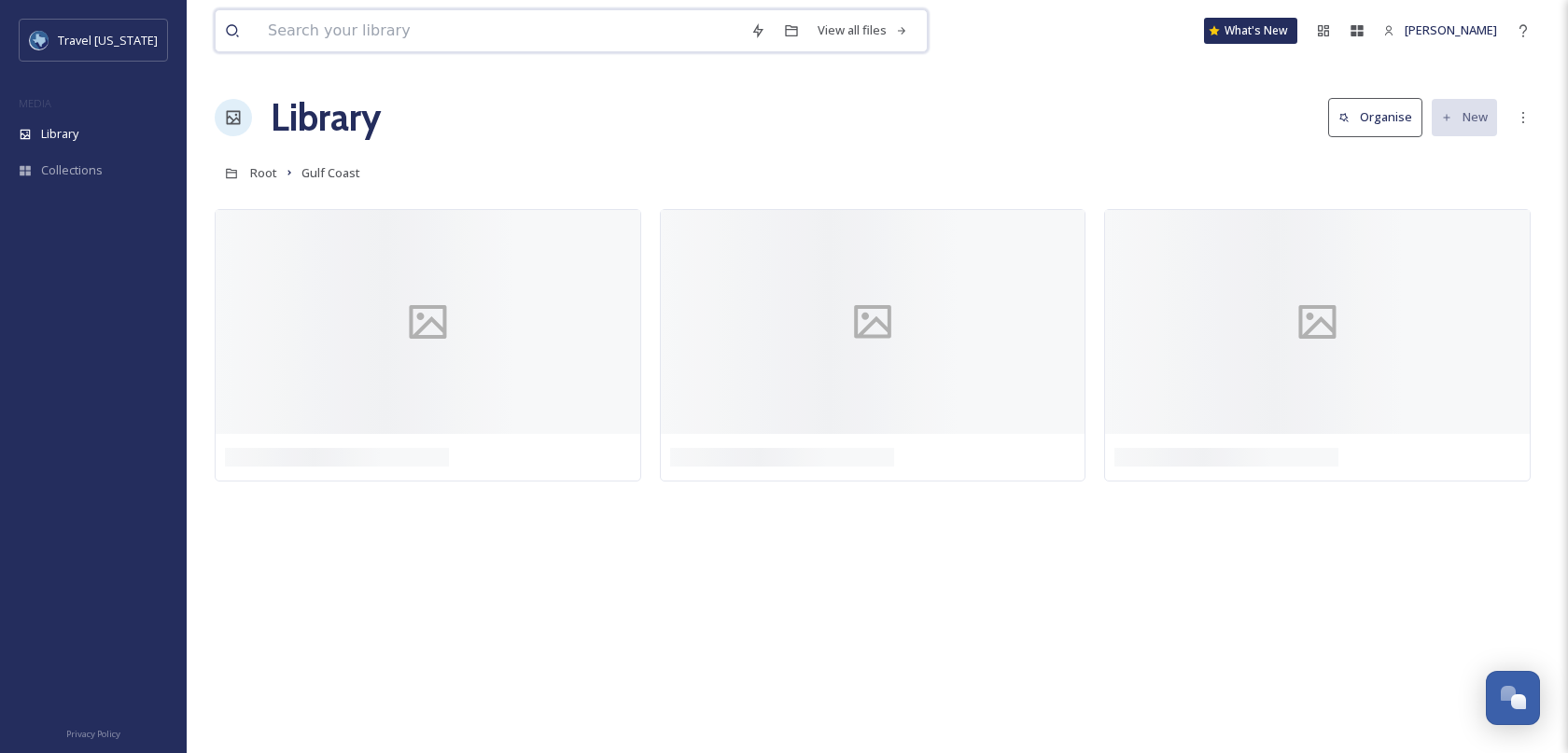
click at [380, 37] on input at bounding box center [500, 31] width 482 height 41
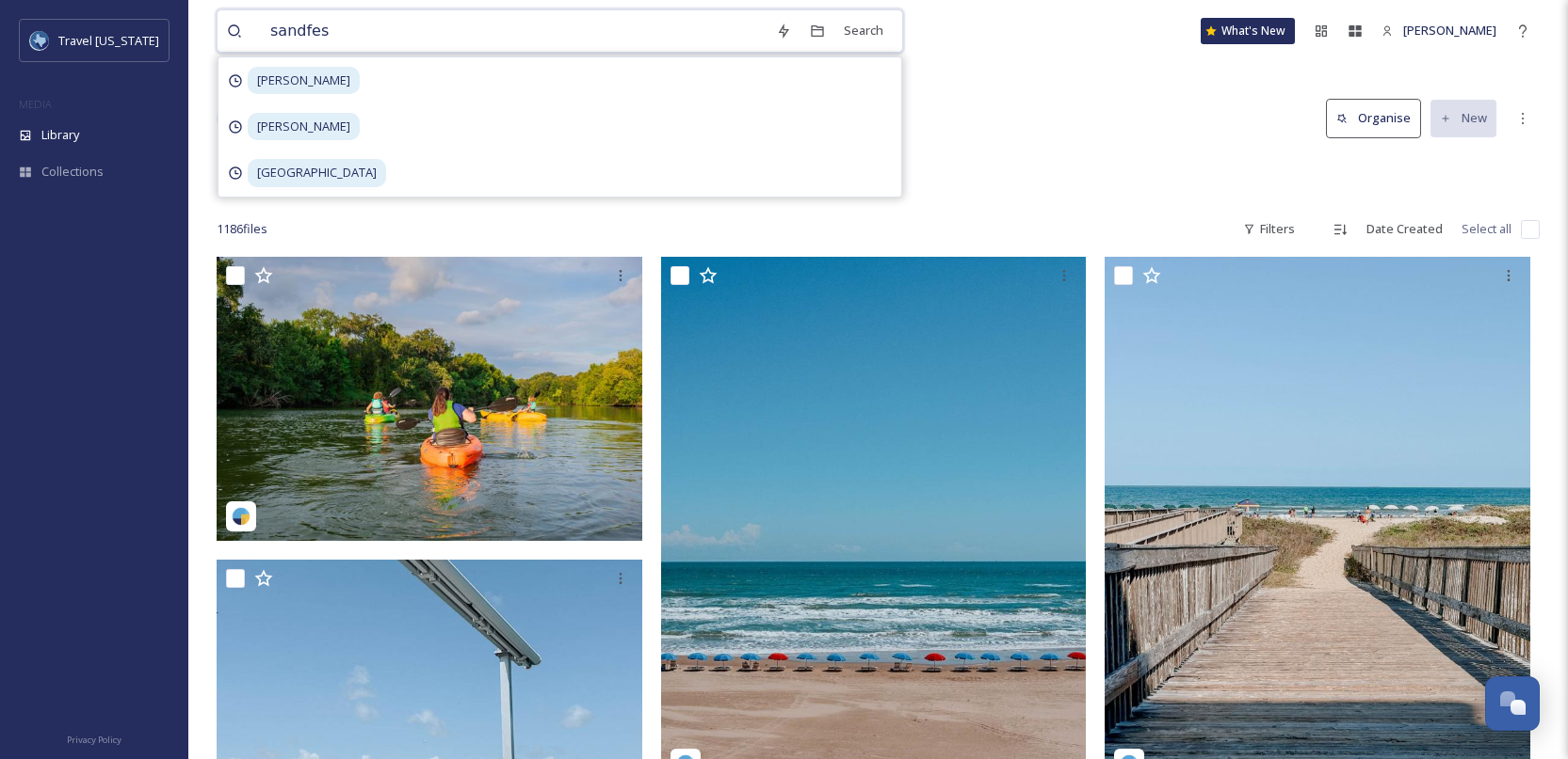
type input "sandfest"
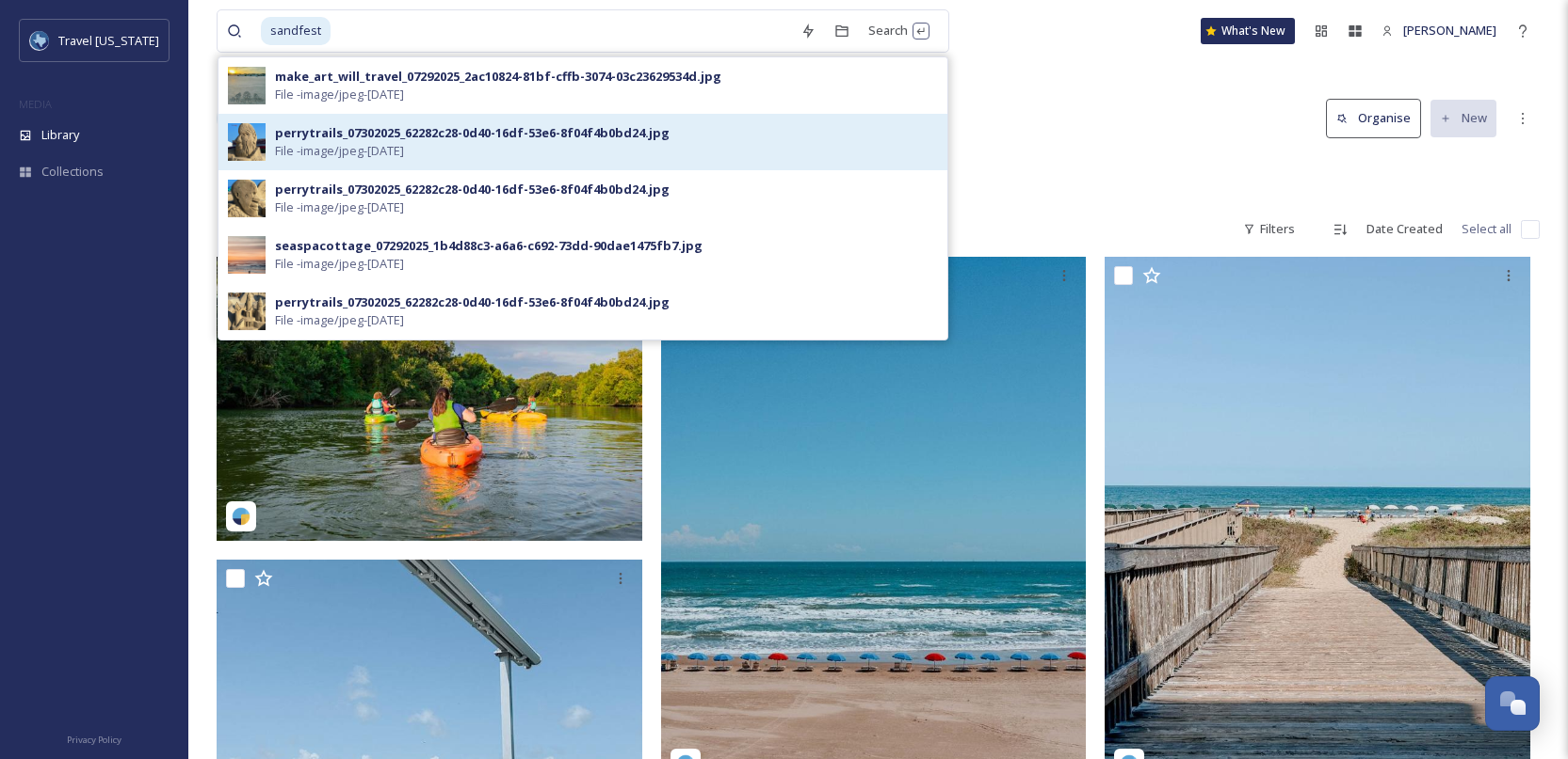
click at [382, 139] on div "perrytrails_07302025_62282c28-0d40-16df-53e6-8f04f4b0bd24.jpg" at bounding box center [472, 133] width 395 height 18
